Goal: Navigation & Orientation: Find specific page/section

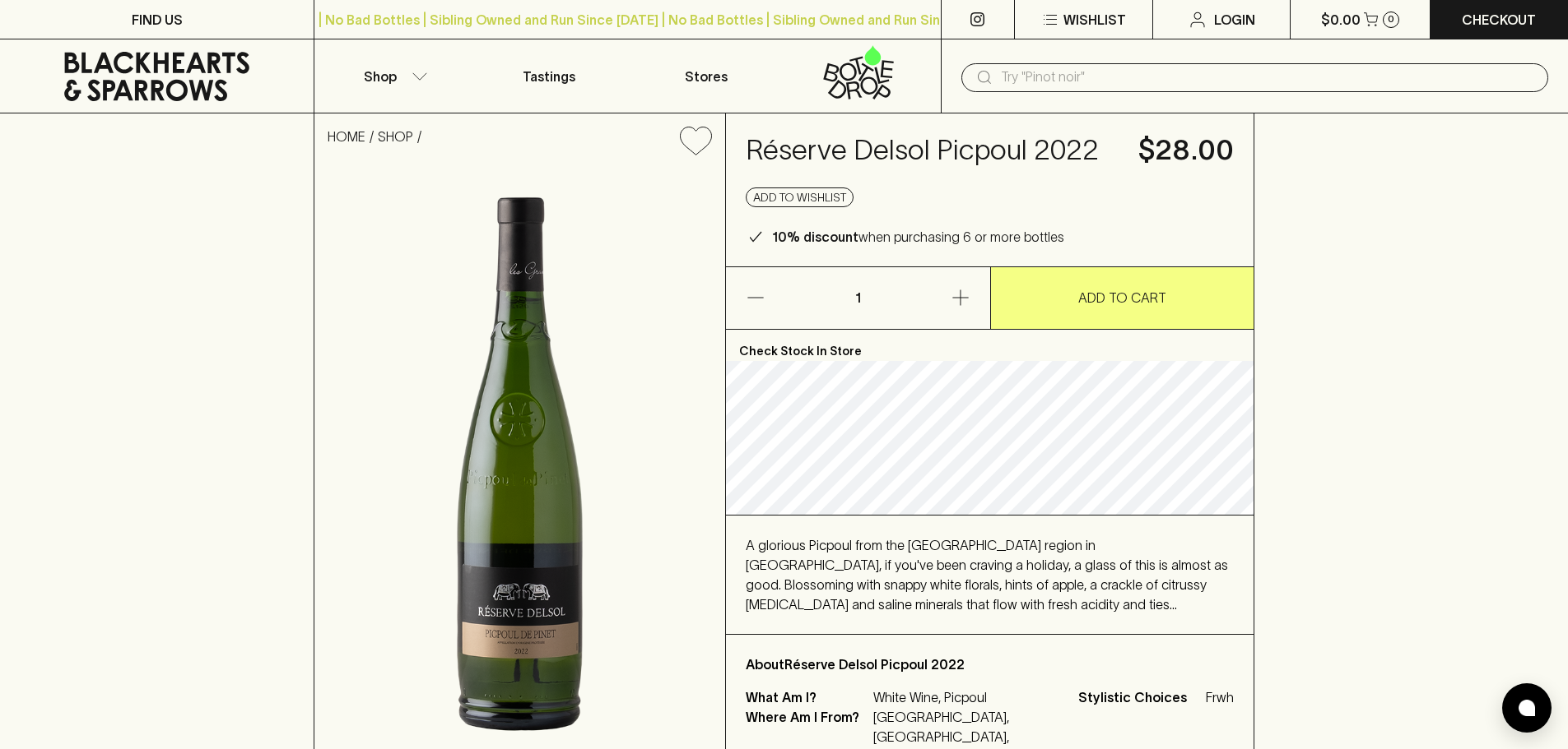
click at [151, 56] on icon at bounding box center [157, 76] width 289 height 50
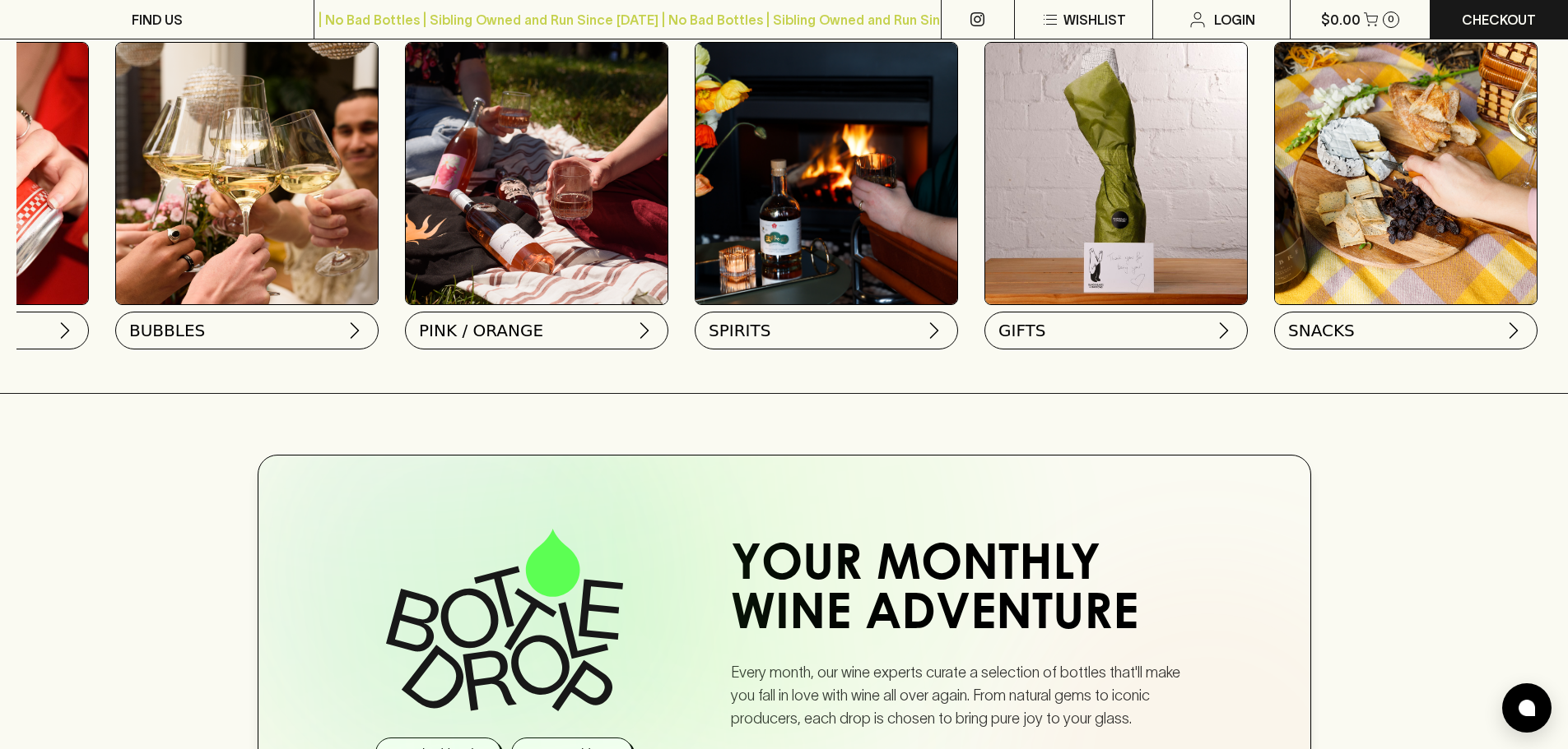
scroll to position [0, 806]
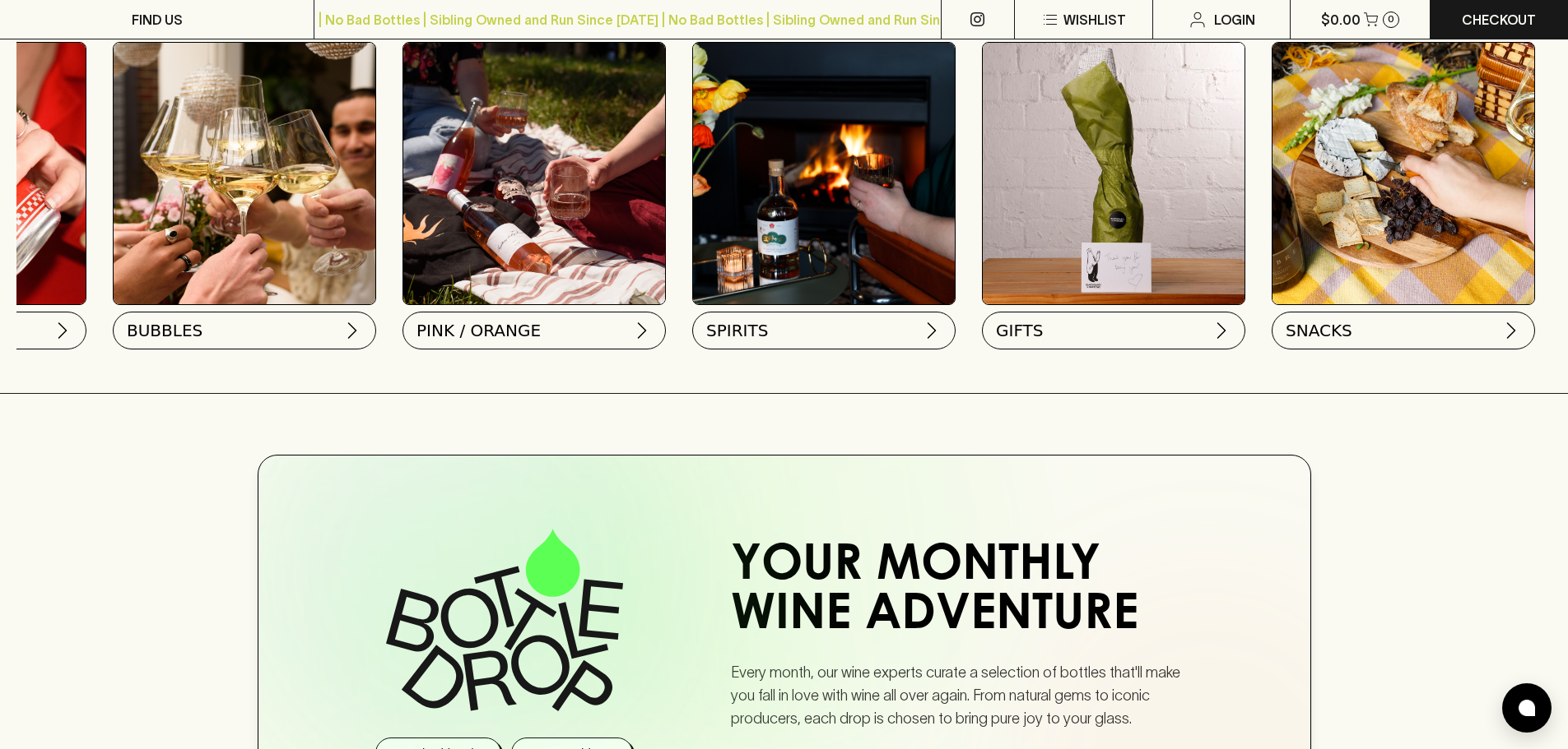
click at [1018, 200] on img at bounding box center [1113, 173] width 261 height 261
click at [1061, 317] on button "GIFTS" at bounding box center [1112, 327] width 263 height 38
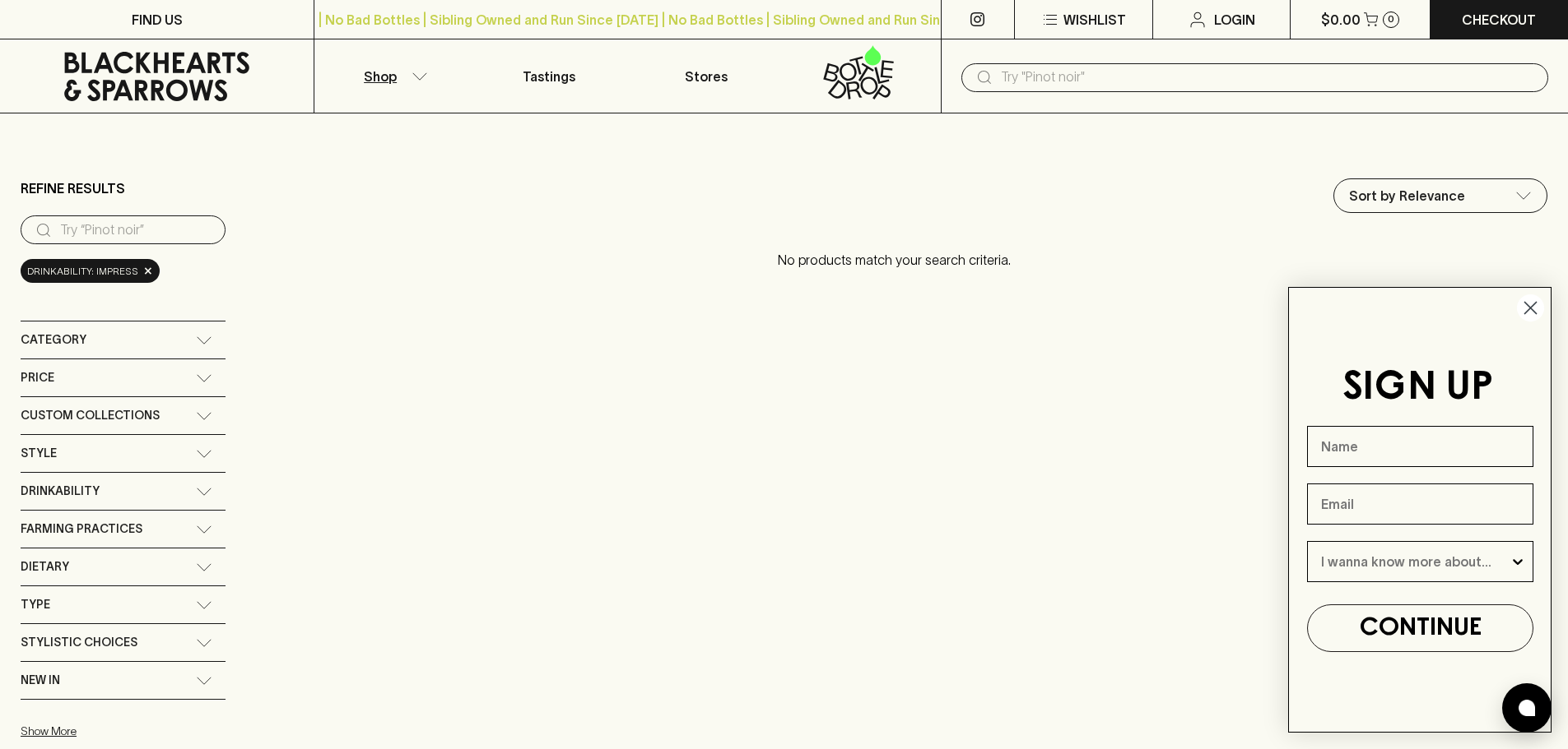
click at [1520, 309] on circle "Close dialog" at bounding box center [1529, 307] width 27 height 27
